Goal: Information Seeking & Learning: Learn about a topic

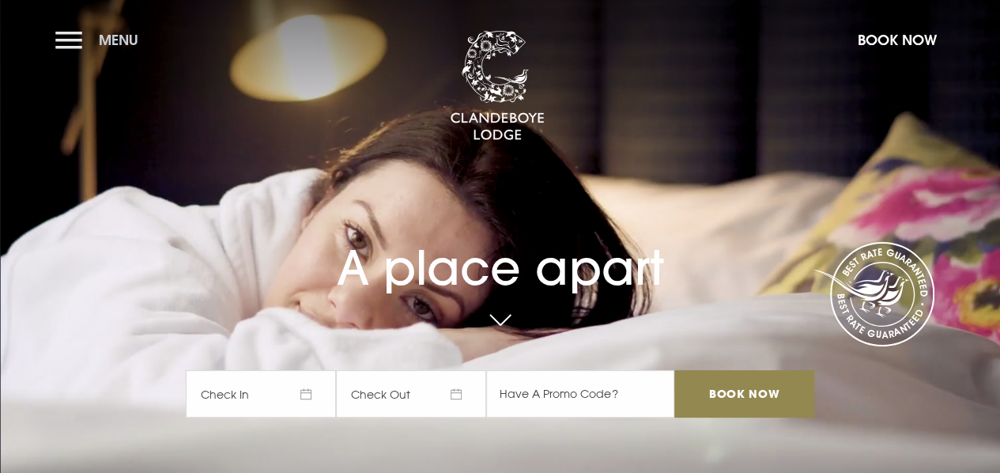
click at [111, 32] on span "Menu" at bounding box center [119, 40] width 40 height 18
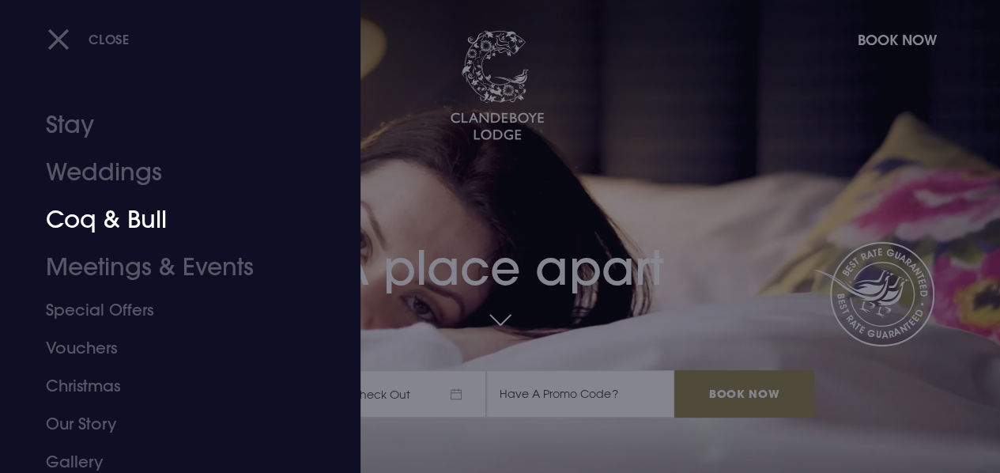
click at [120, 223] on link "Coq & Bull" at bounding box center [170, 219] width 248 height 47
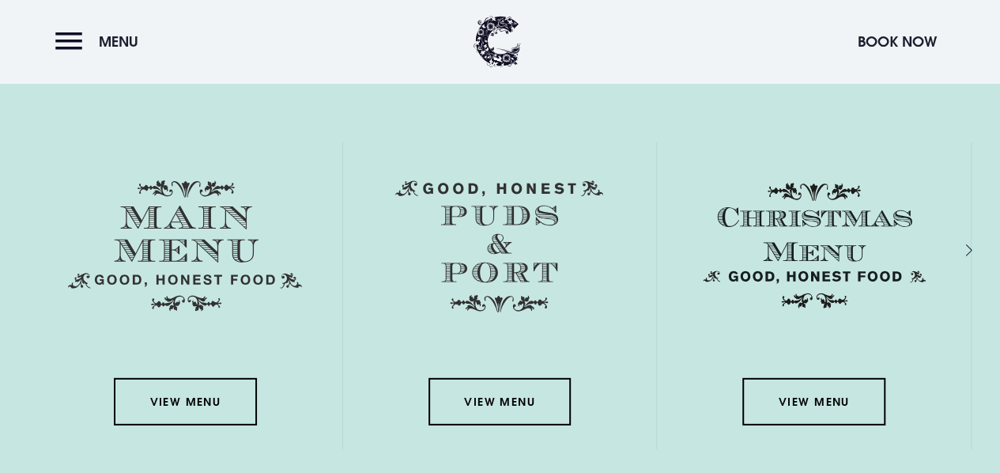
scroll to position [2200, 0]
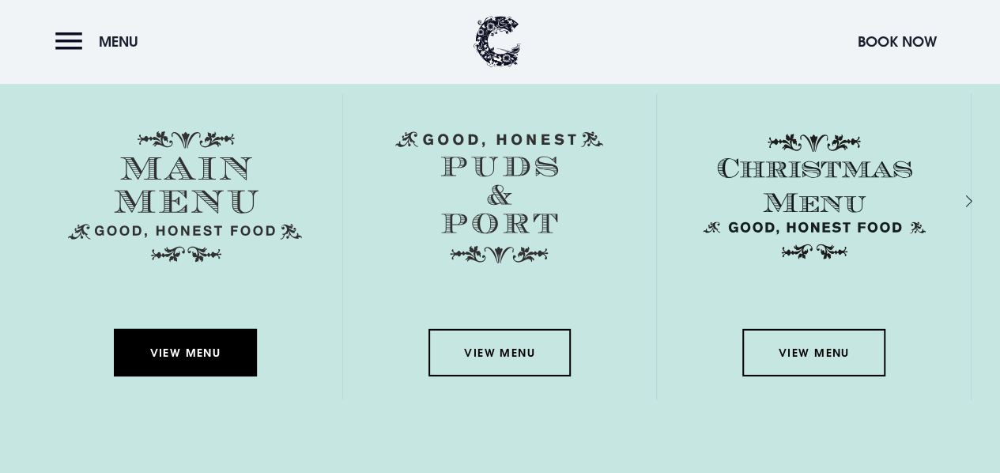
click at [212, 336] on link "View Menu" at bounding box center [185, 352] width 142 height 47
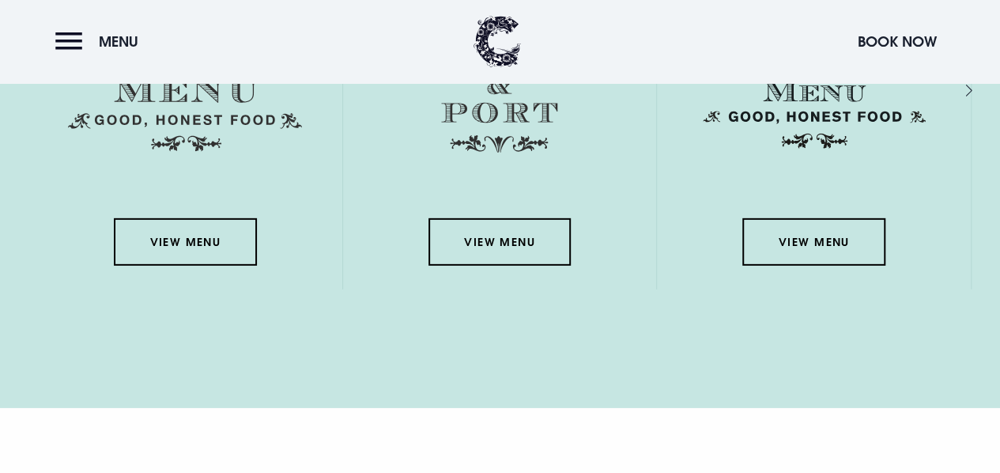
scroll to position [2350, 0]
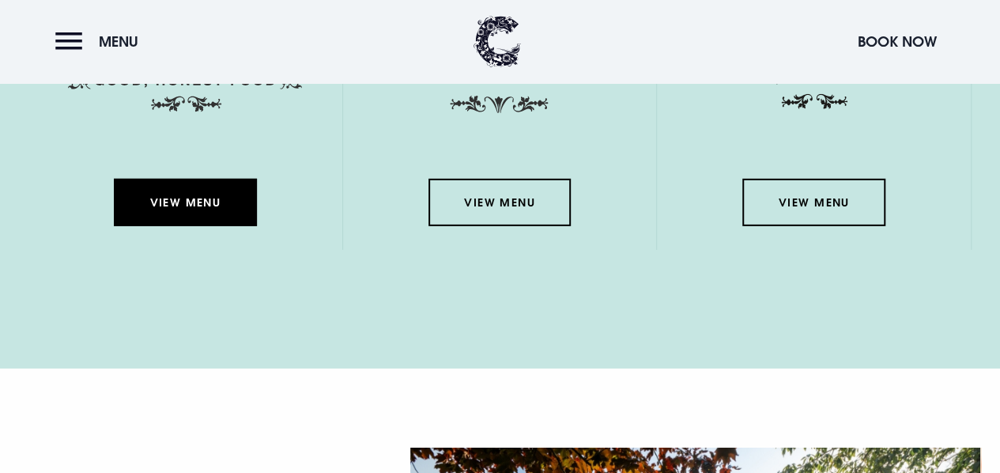
click at [199, 200] on link "View Menu" at bounding box center [185, 202] width 142 height 47
